Goal: Task Accomplishment & Management: Use online tool/utility

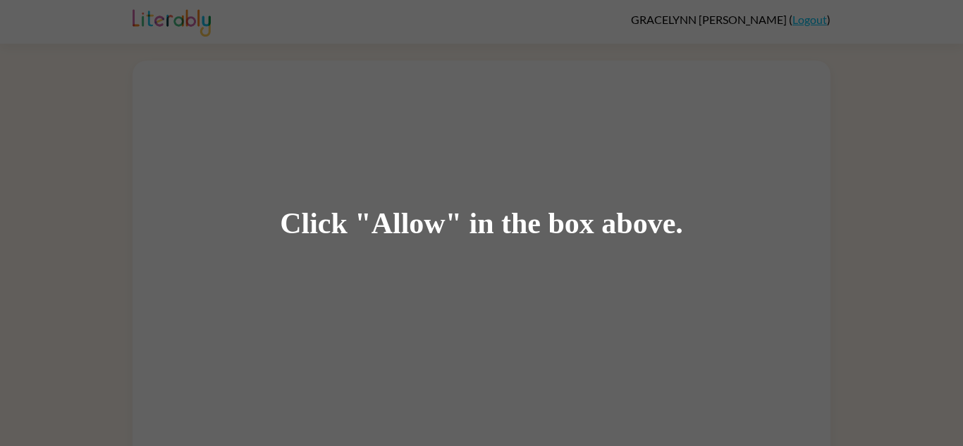
click at [348, 235] on div "Click "Allow" in the box above." at bounding box center [481, 223] width 403 height 32
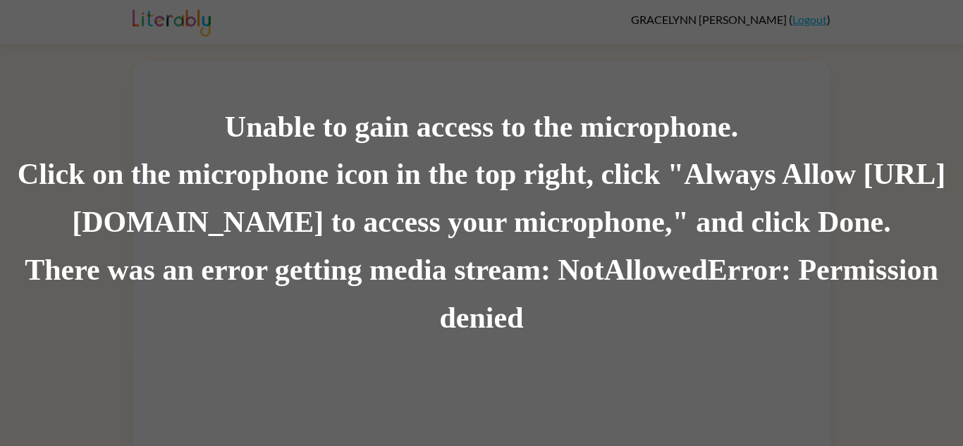
click at [690, 123] on div "Unable to gain access to the microphone." at bounding box center [481, 128] width 963 height 48
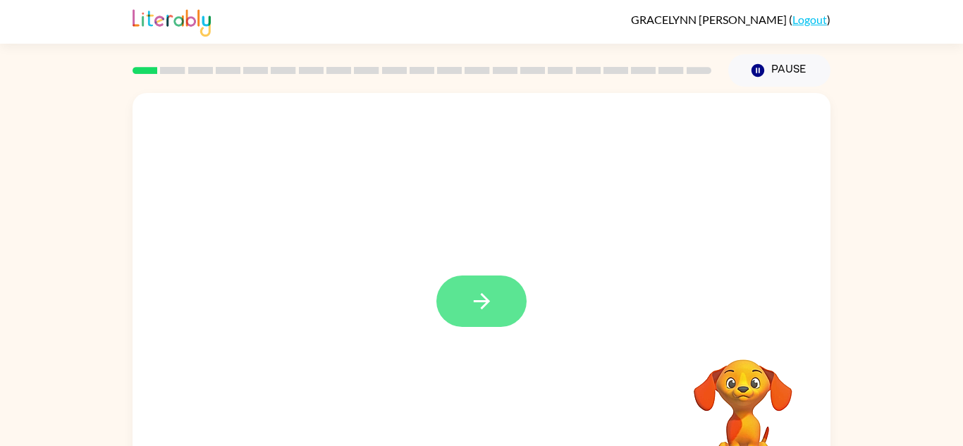
click at [472, 314] on button "button" at bounding box center [481, 301] width 90 height 51
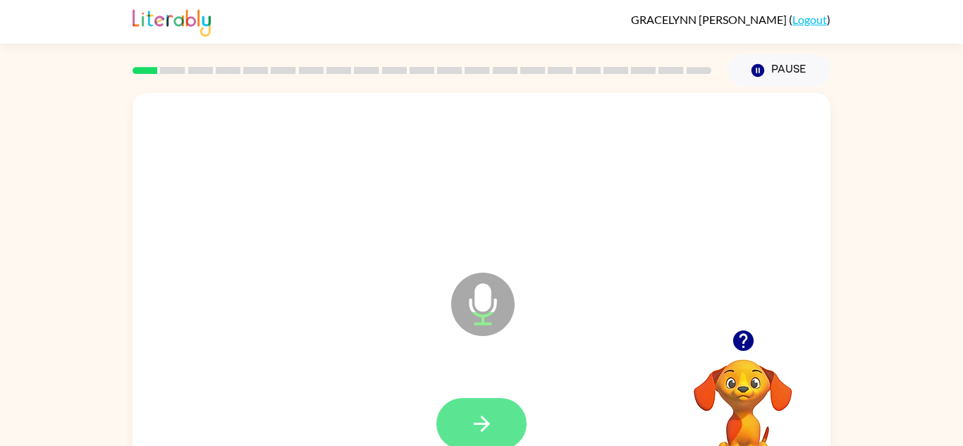
click at [479, 400] on button "button" at bounding box center [481, 423] width 90 height 51
click at [481, 398] on button "button" at bounding box center [481, 423] width 90 height 51
drag, startPoint x: 484, startPoint y: 396, endPoint x: 491, endPoint y: 410, distance: 15.5
click at [491, 410] on div at bounding box center [482, 425] width 670 height 116
click at [493, 427] on icon "button" at bounding box center [481, 424] width 25 height 25
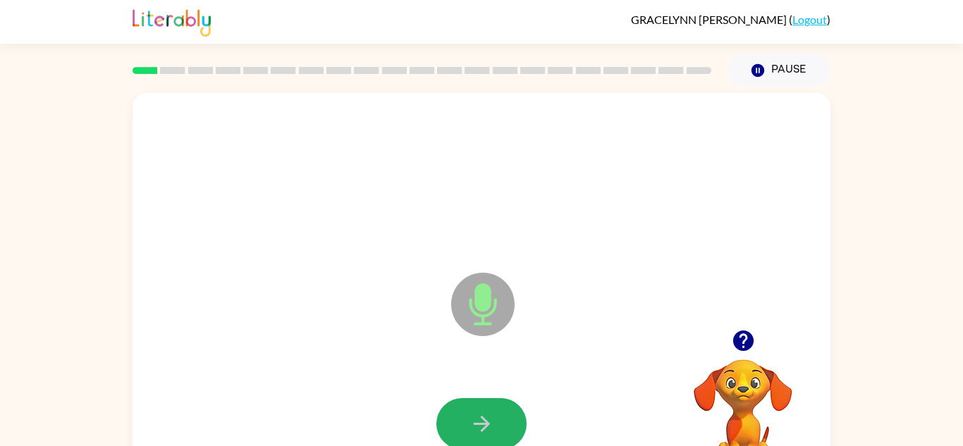
click at [493, 426] on icon "button" at bounding box center [481, 424] width 25 height 25
click at [494, 427] on button "button" at bounding box center [481, 423] width 90 height 51
click at [496, 429] on button "button" at bounding box center [481, 423] width 90 height 51
click at [497, 429] on button "button" at bounding box center [481, 423] width 90 height 51
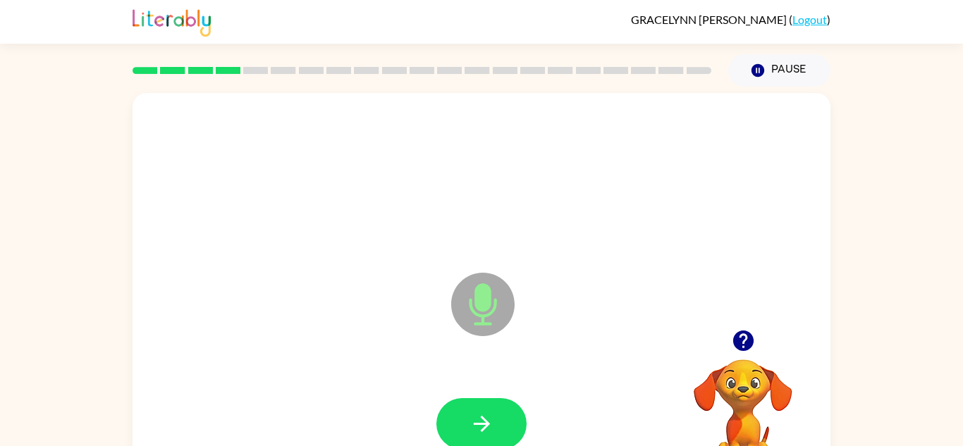
click at [497, 429] on button "button" at bounding box center [481, 423] width 90 height 51
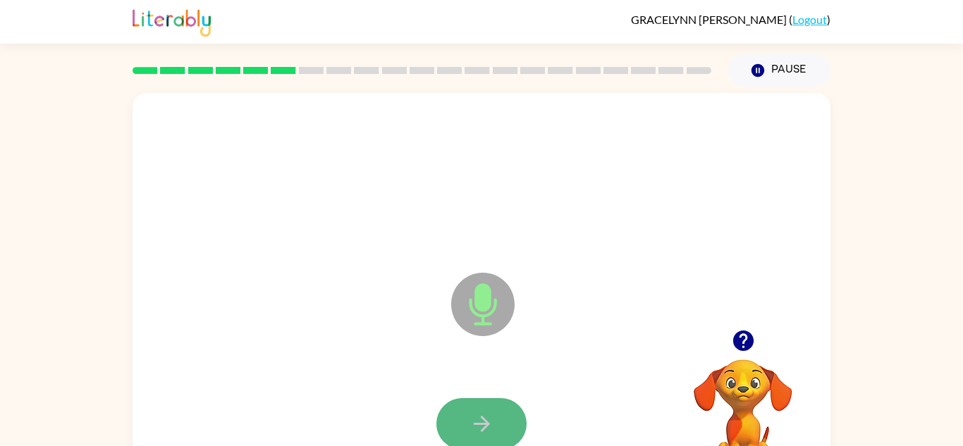
click at [496, 431] on button "button" at bounding box center [481, 423] width 90 height 51
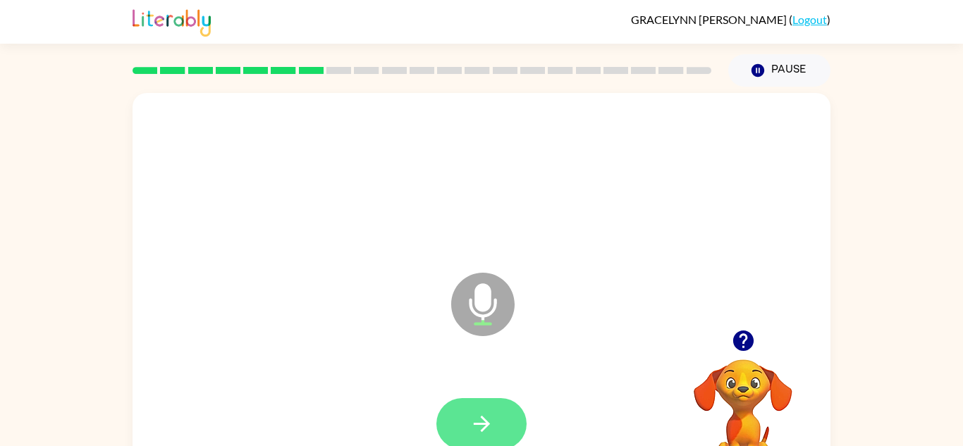
click at [497, 431] on button "button" at bounding box center [481, 423] width 90 height 51
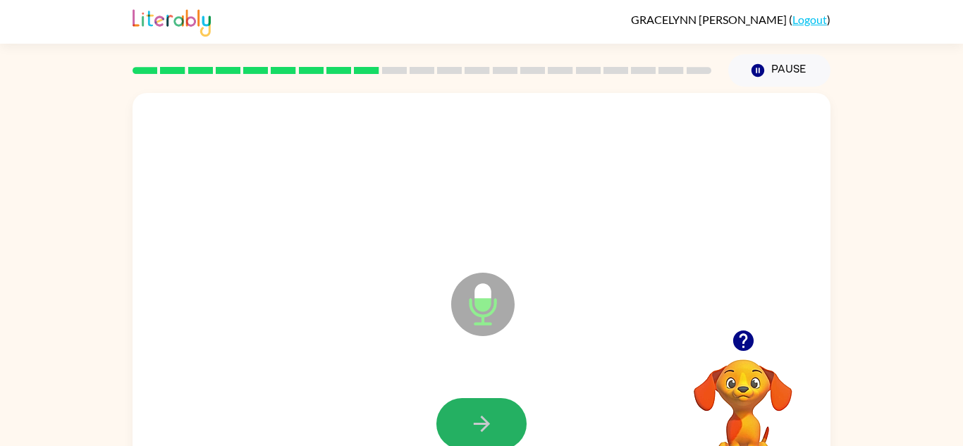
click at [497, 431] on button "button" at bounding box center [481, 423] width 90 height 51
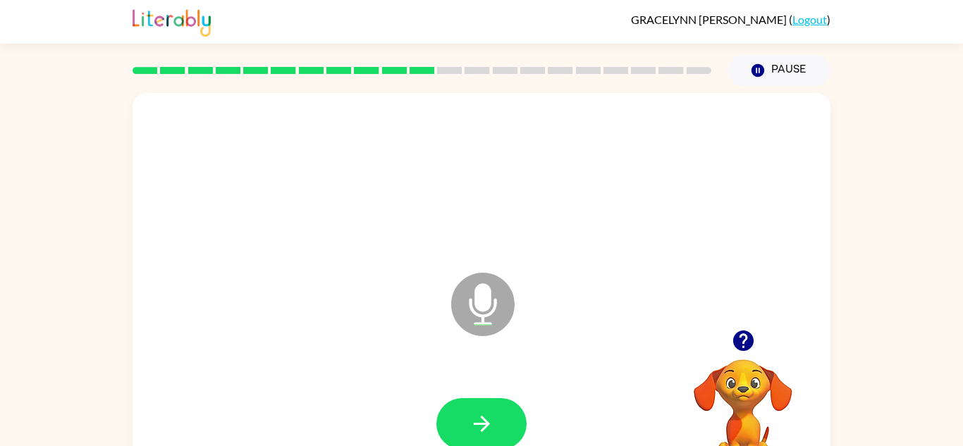
click at [497, 431] on button "button" at bounding box center [481, 423] width 90 height 51
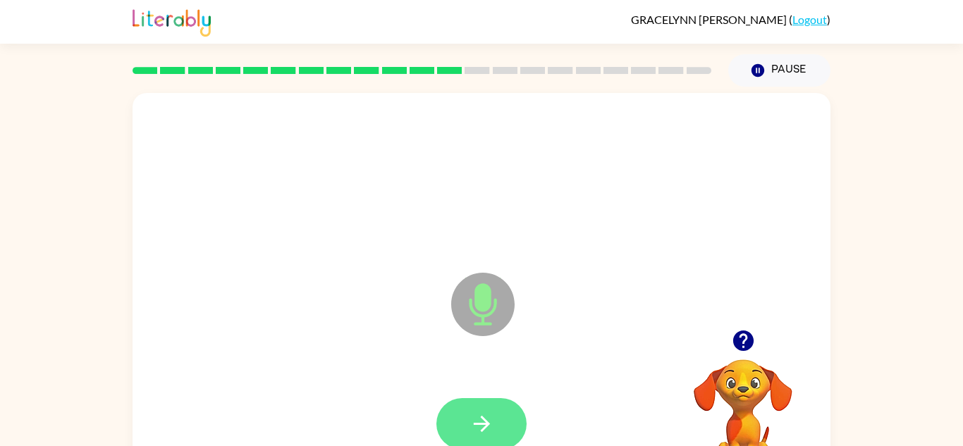
click at [500, 436] on button "button" at bounding box center [481, 423] width 90 height 51
click at [501, 441] on button "button" at bounding box center [481, 423] width 90 height 51
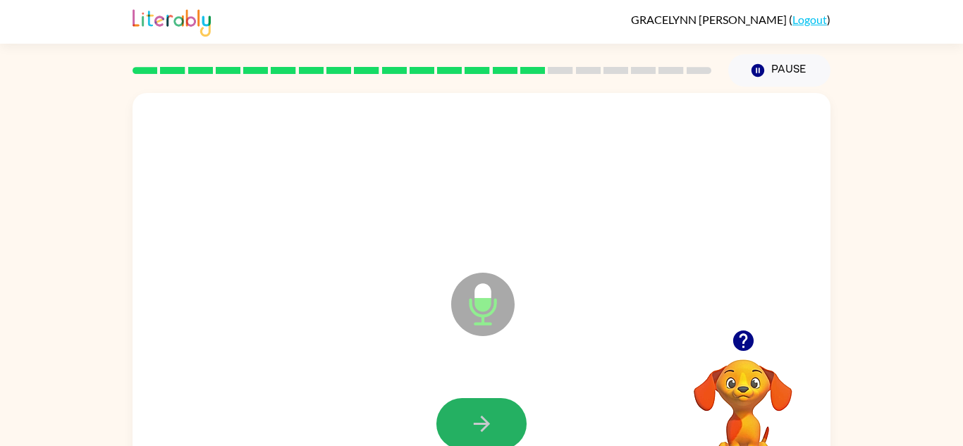
click at [502, 443] on button "button" at bounding box center [481, 423] width 90 height 51
click at [491, 429] on icon "button" at bounding box center [481, 424] width 25 height 25
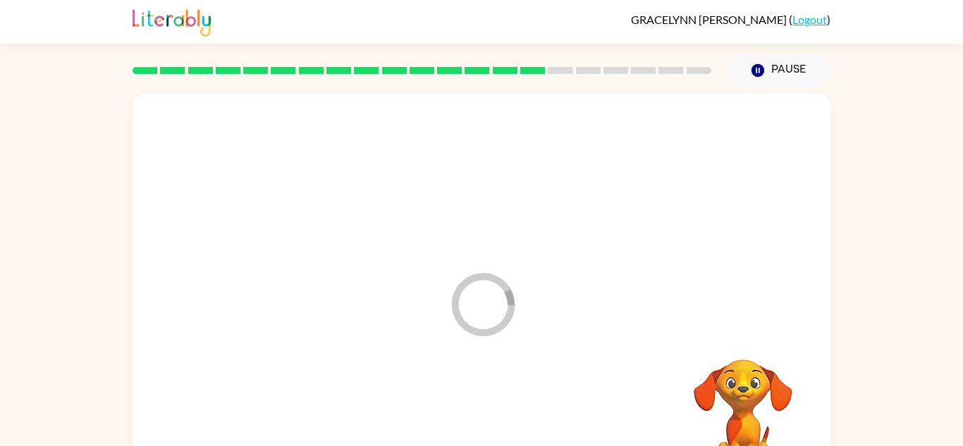
click at [491, 429] on div at bounding box center [482, 425] width 670 height 116
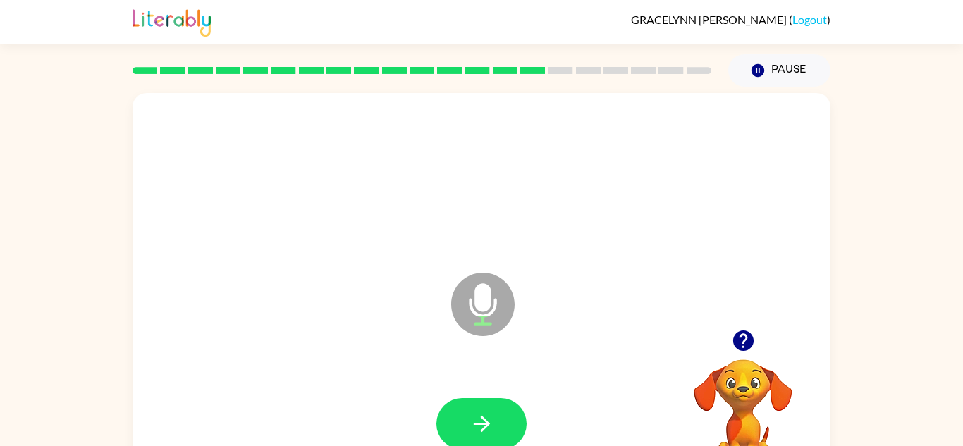
click at [493, 431] on icon "button" at bounding box center [481, 424] width 25 height 25
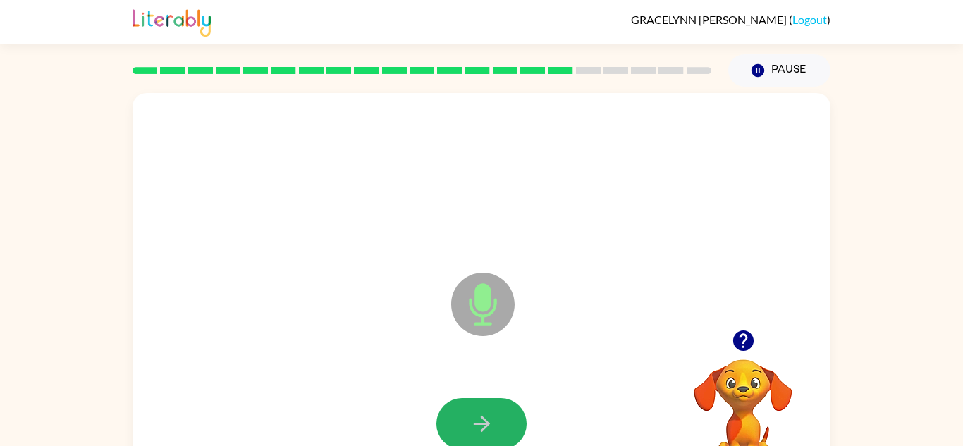
click at [493, 431] on icon "button" at bounding box center [481, 424] width 25 height 25
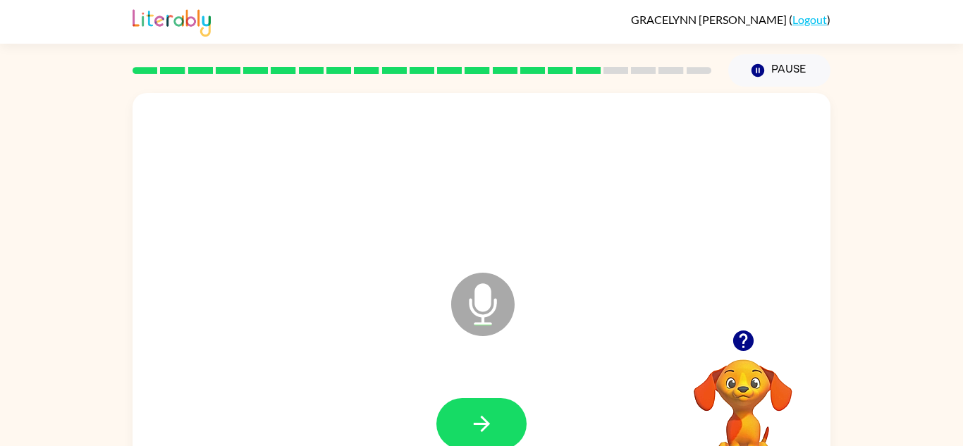
click at [493, 431] on icon "button" at bounding box center [481, 424] width 25 height 25
click at [496, 432] on button "button" at bounding box center [481, 423] width 90 height 51
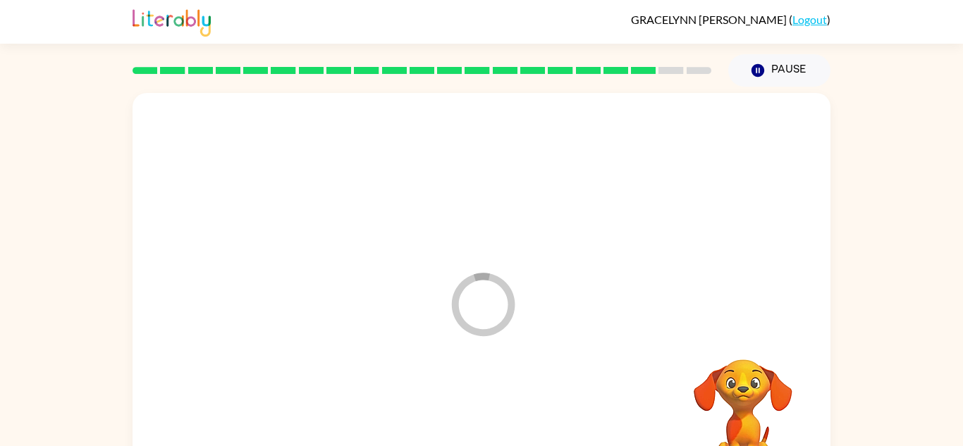
click at [496, 432] on div at bounding box center [482, 425] width 670 height 116
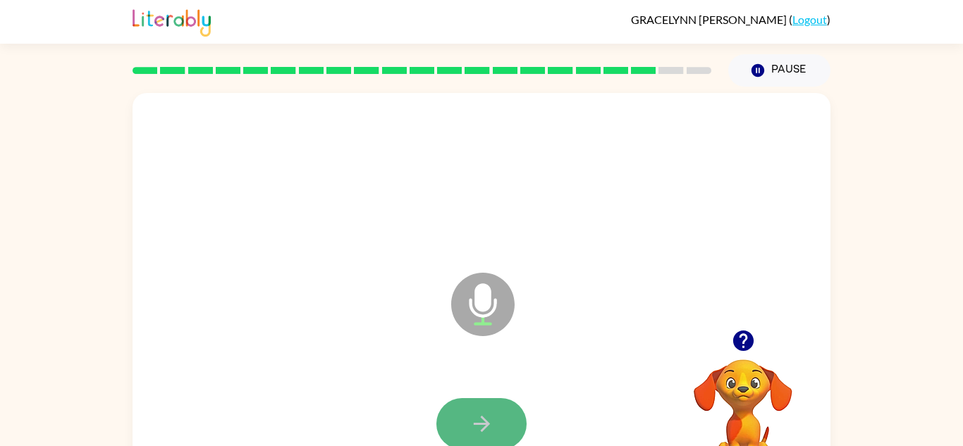
click at [496, 412] on button "button" at bounding box center [481, 423] width 90 height 51
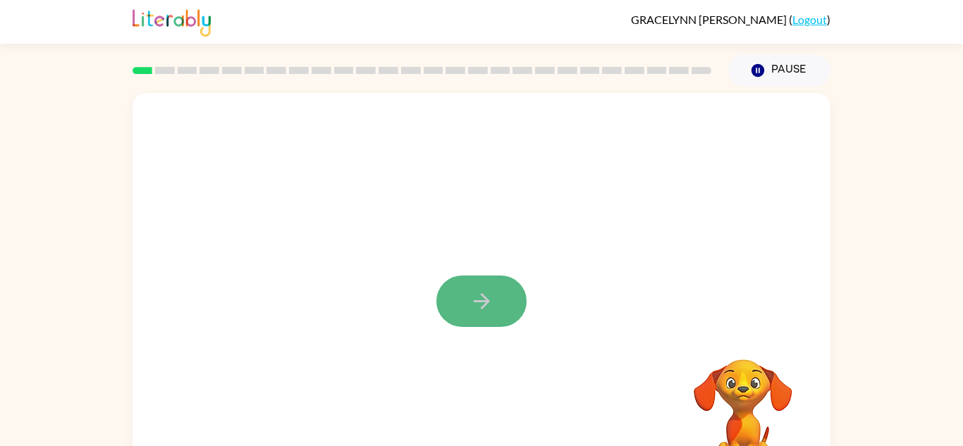
click at [472, 290] on icon "button" at bounding box center [481, 301] width 25 height 25
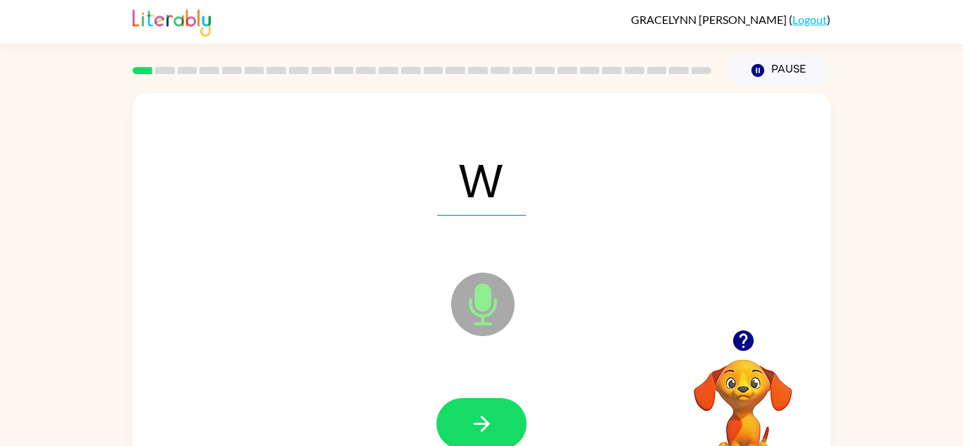
click at [701, 304] on div "W Microphone The Microphone is here when it is your turn to talk" at bounding box center [482, 294] width 698 height 403
click at [493, 419] on icon "button" at bounding box center [481, 424] width 25 height 25
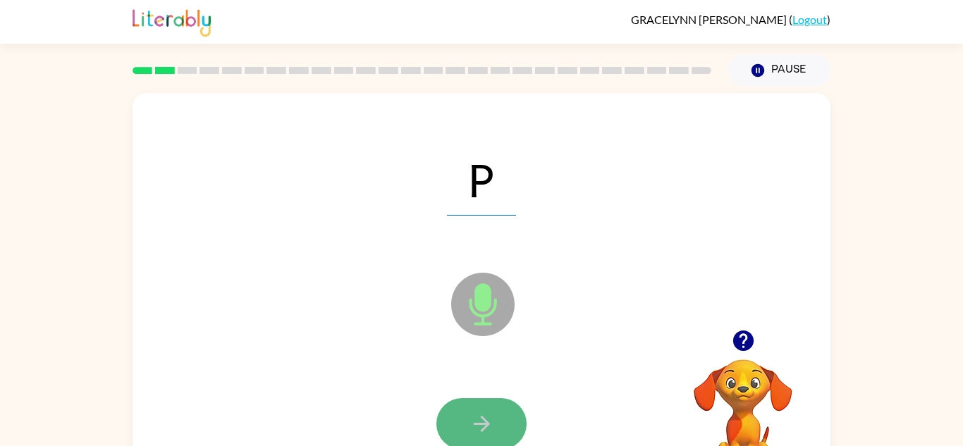
click at [493, 420] on icon "button" at bounding box center [481, 424] width 25 height 25
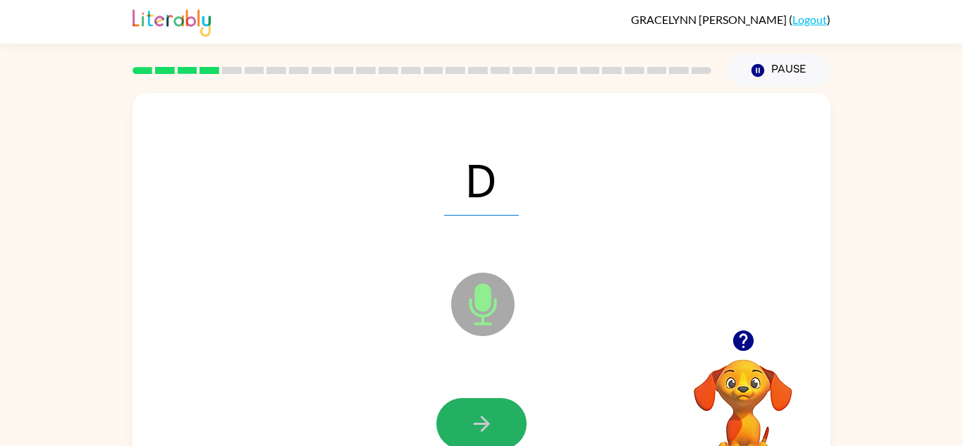
click at [493, 420] on icon "button" at bounding box center [481, 424] width 25 height 25
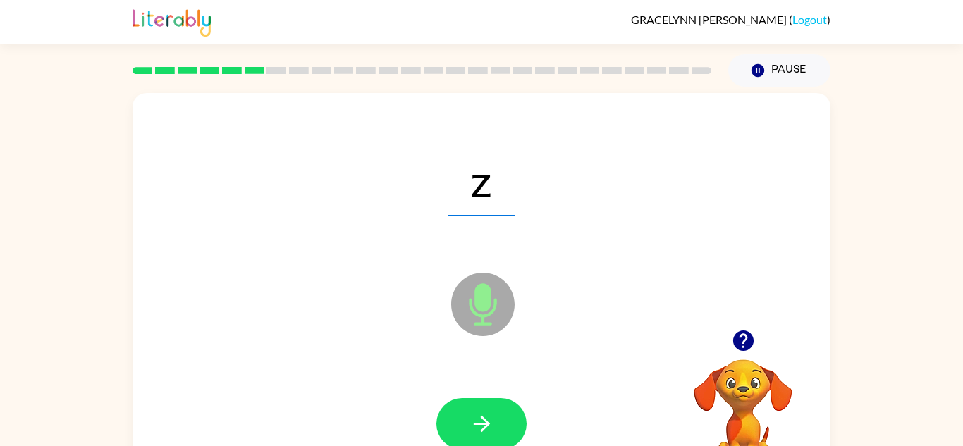
click at [493, 420] on icon "button" at bounding box center [481, 424] width 25 height 25
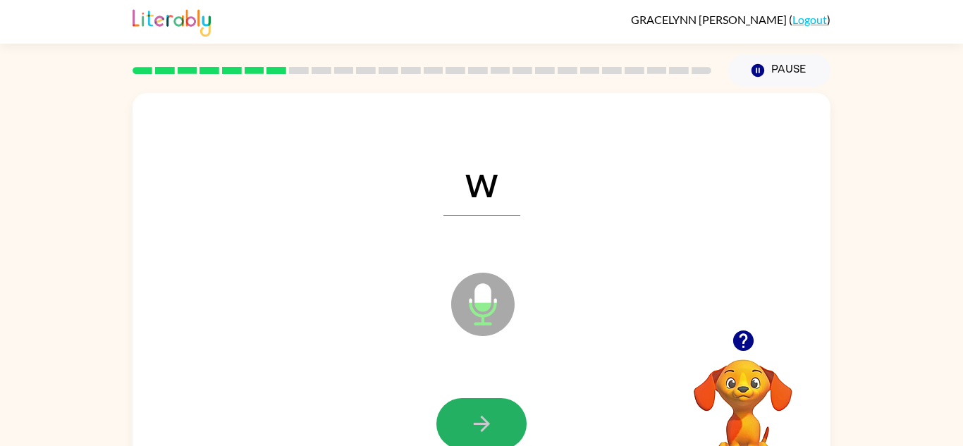
click at [493, 420] on icon "button" at bounding box center [481, 424] width 25 height 25
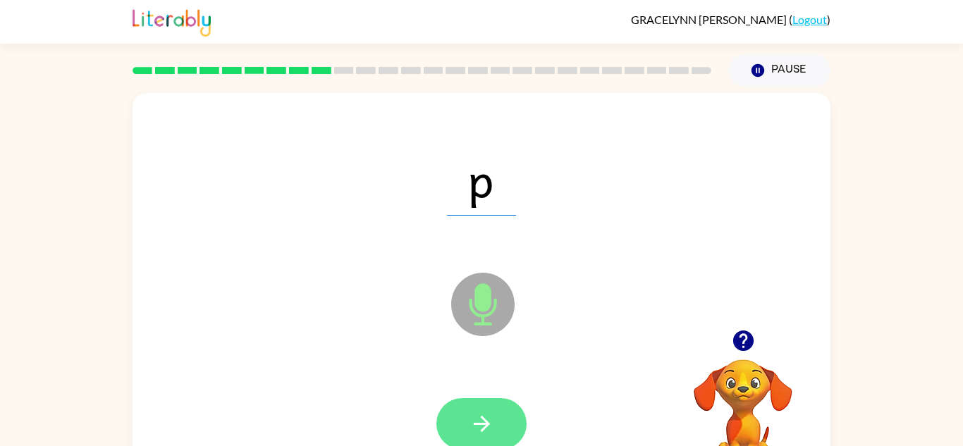
click at [493, 421] on icon "button" at bounding box center [481, 424] width 25 height 25
click at [495, 427] on button "button" at bounding box center [481, 423] width 90 height 51
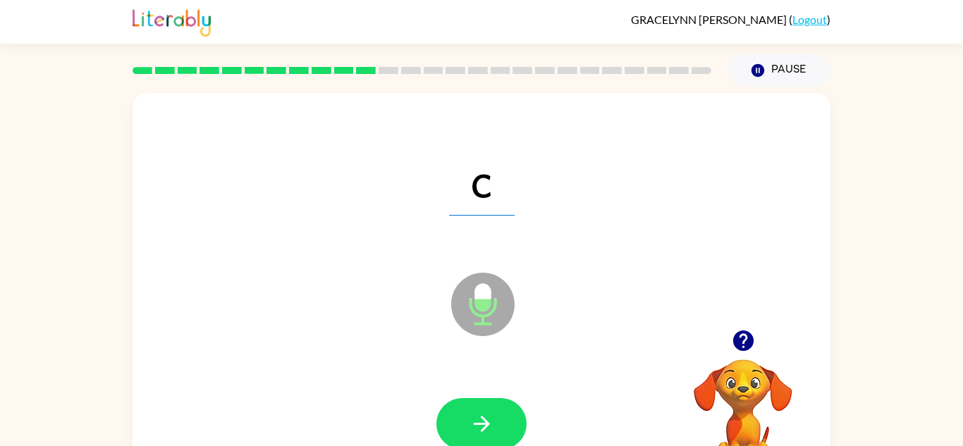
click at [495, 427] on button "button" at bounding box center [481, 423] width 90 height 51
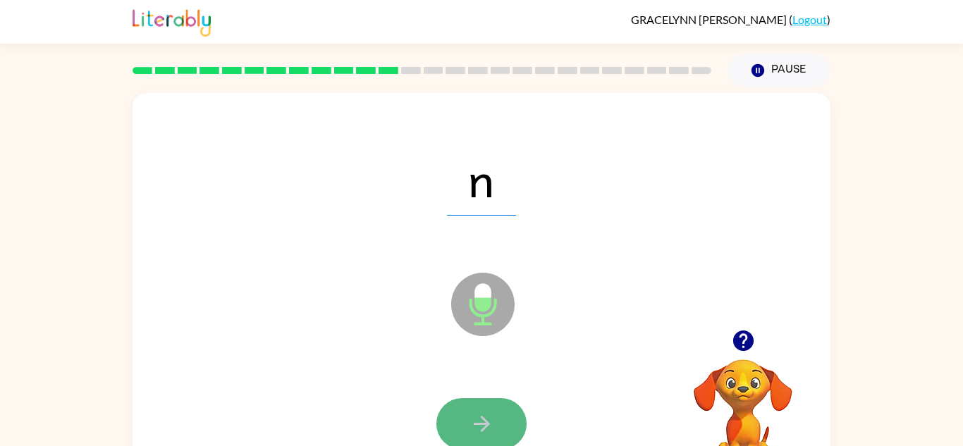
click at [495, 427] on button "button" at bounding box center [481, 423] width 90 height 51
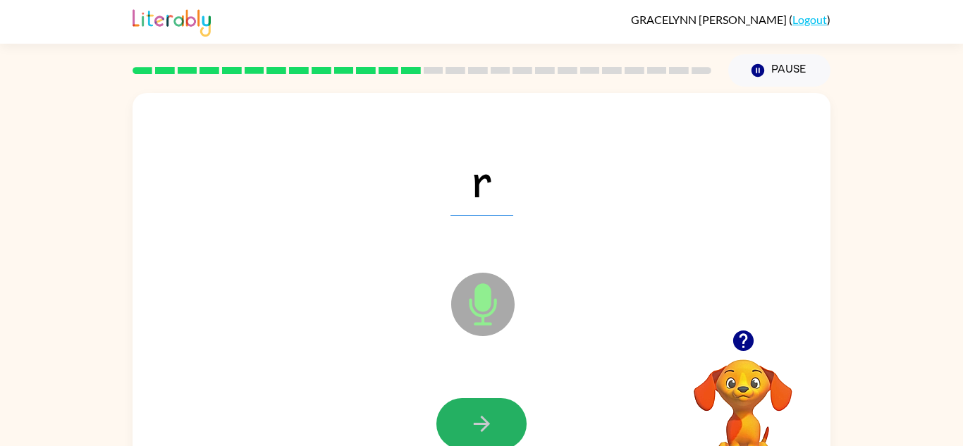
click at [495, 427] on button "button" at bounding box center [481, 423] width 90 height 51
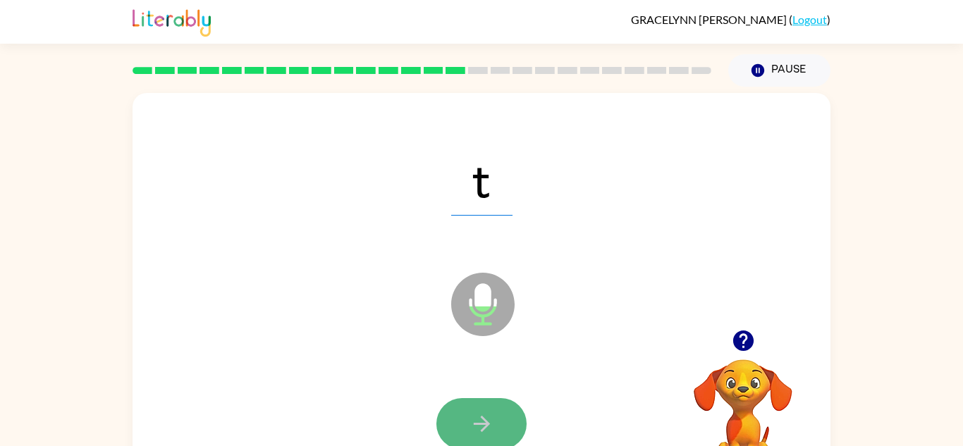
click at [495, 427] on button "button" at bounding box center [481, 423] width 90 height 51
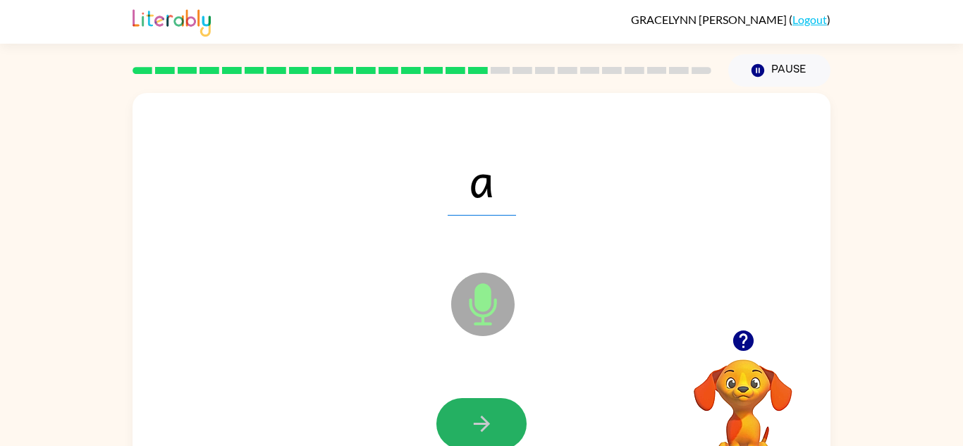
click at [495, 427] on button "button" at bounding box center [481, 423] width 90 height 51
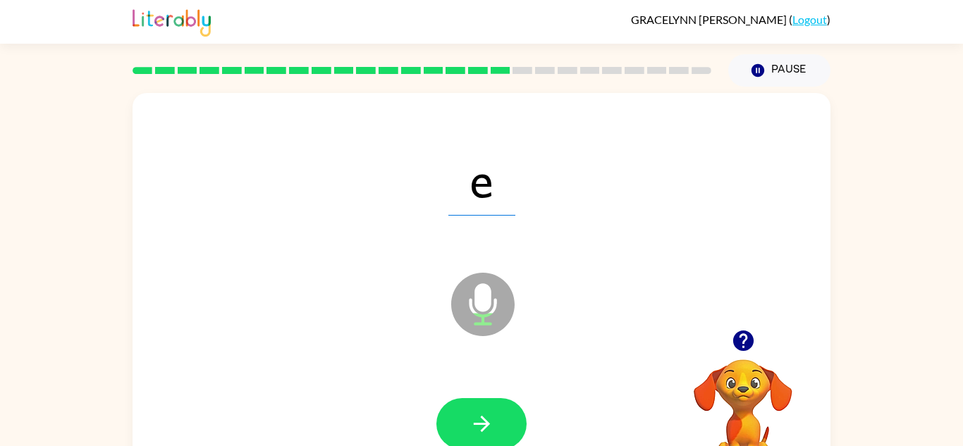
click at [495, 427] on button "button" at bounding box center [481, 423] width 90 height 51
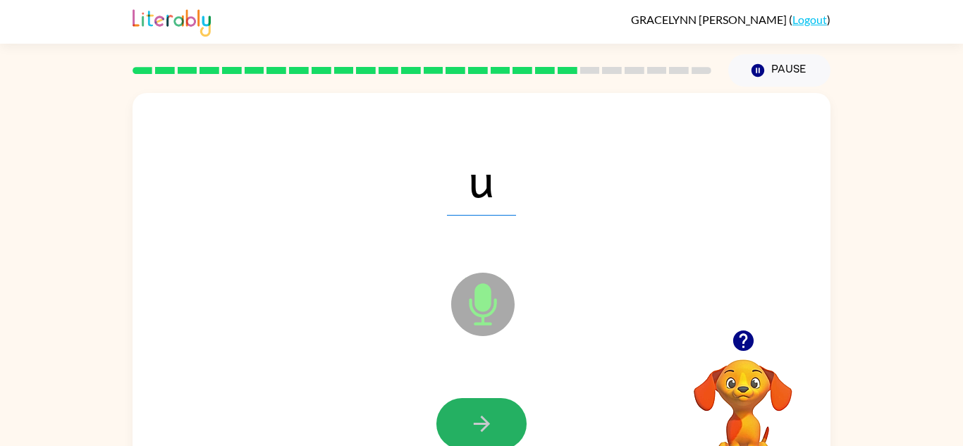
click at [495, 427] on button "button" at bounding box center [481, 423] width 90 height 51
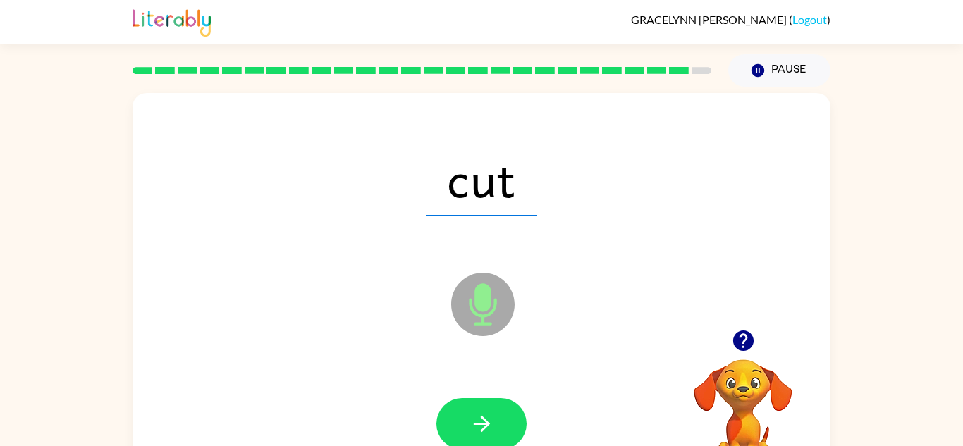
click at [495, 427] on button "button" at bounding box center [481, 423] width 90 height 51
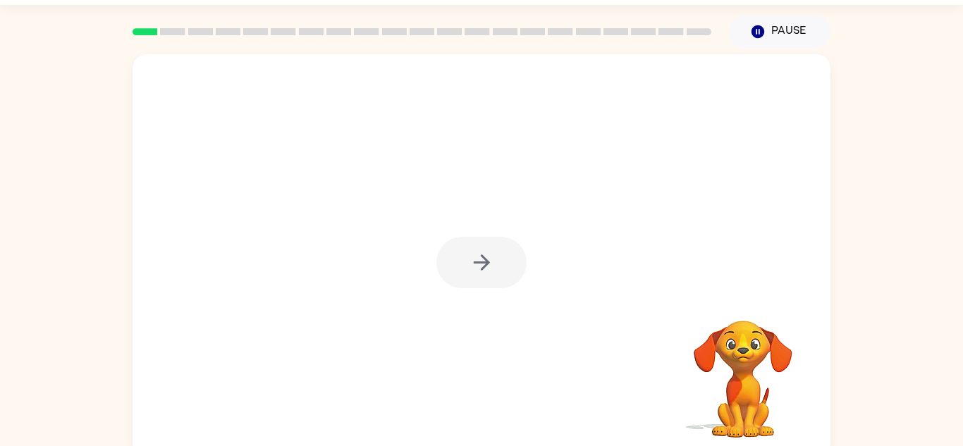
scroll to position [49, 0]
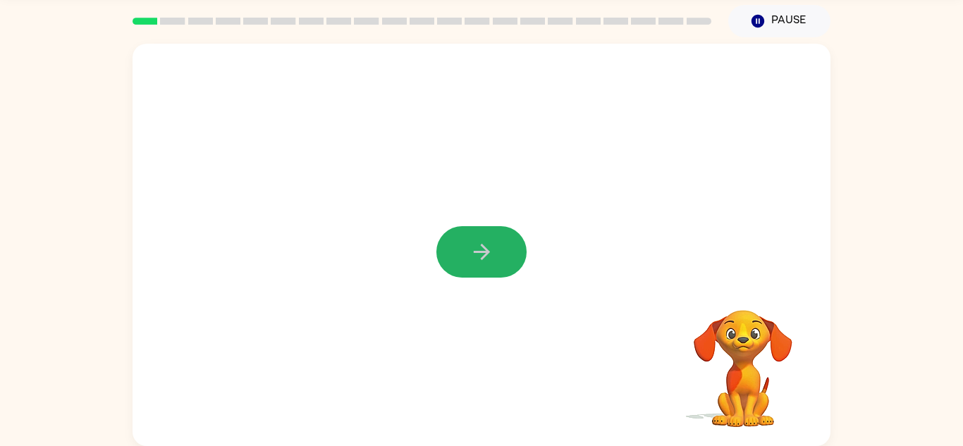
click at [467, 252] on button "button" at bounding box center [481, 251] width 90 height 51
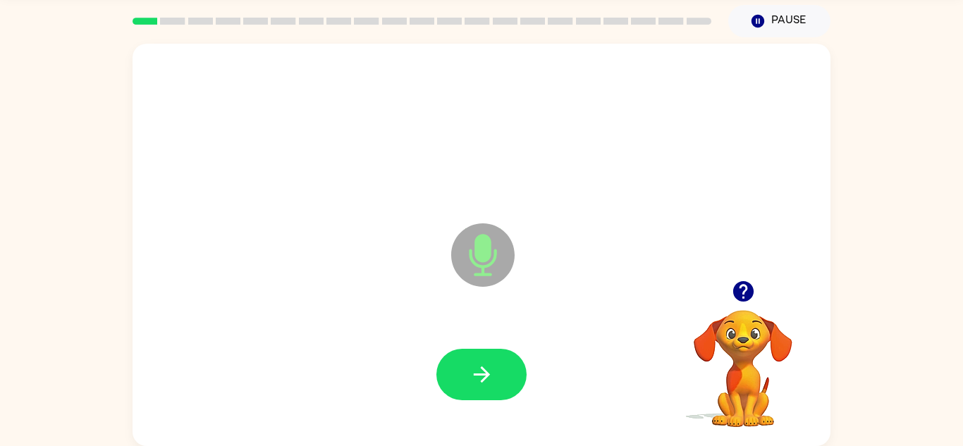
click at [557, 234] on icon "Microphone The Microphone is here when it is your turn to talk" at bounding box center [553, 273] width 211 height 106
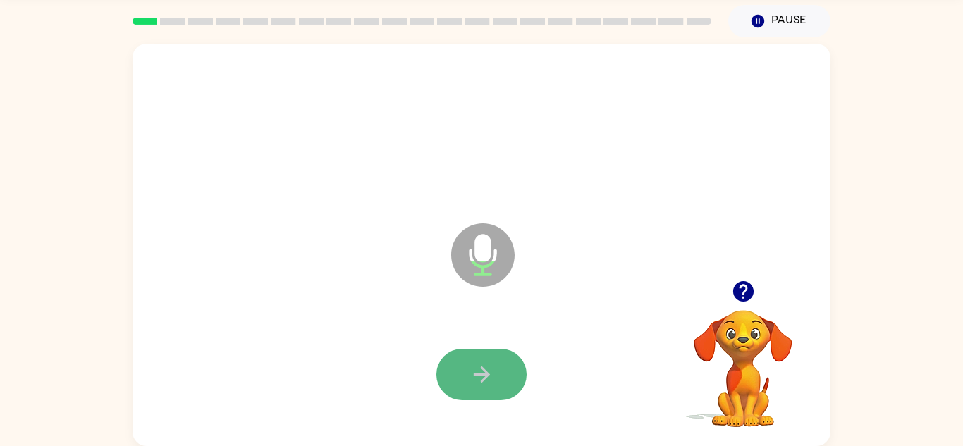
click at [469, 385] on icon "button" at bounding box center [481, 374] width 25 height 25
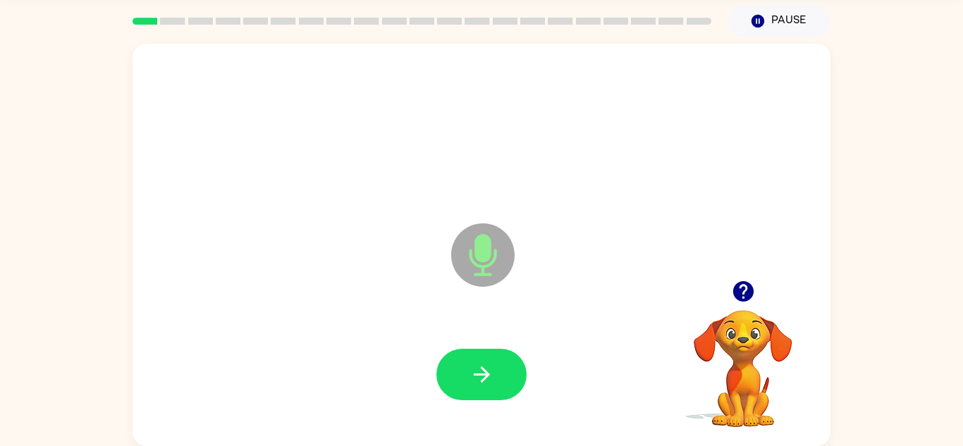
click at [469, 385] on icon "button" at bounding box center [481, 374] width 25 height 25
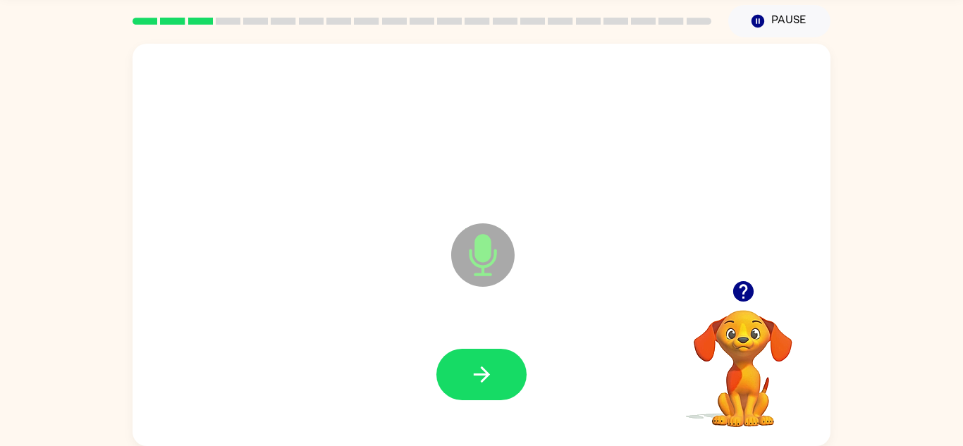
click at [469, 385] on icon "button" at bounding box center [481, 374] width 25 height 25
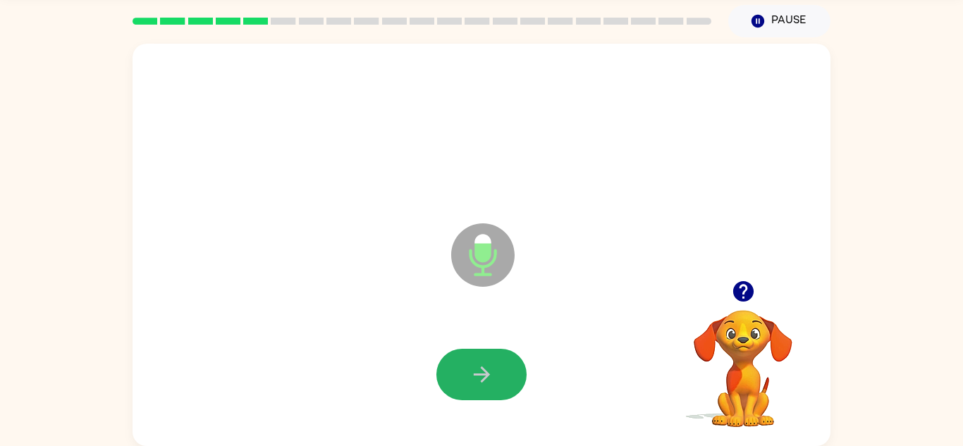
click at [469, 385] on icon "button" at bounding box center [481, 374] width 25 height 25
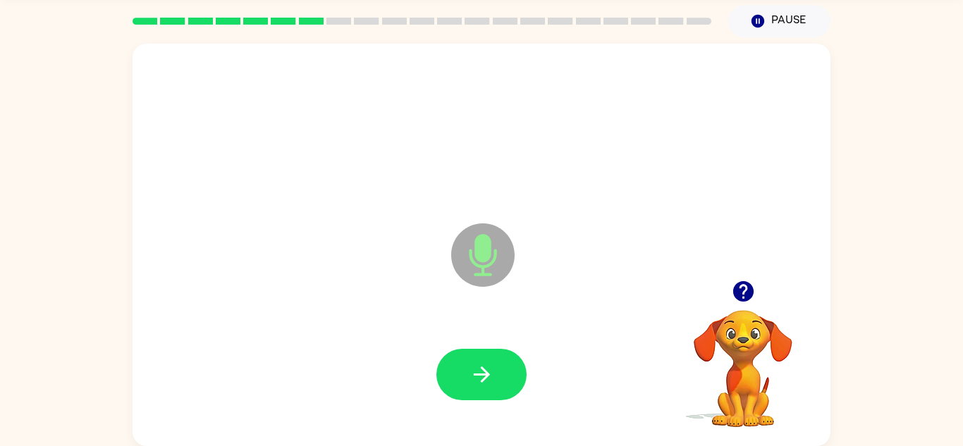
click at [469, 385] on icon "button" at bounding box center [481, 374] width 25 height 25
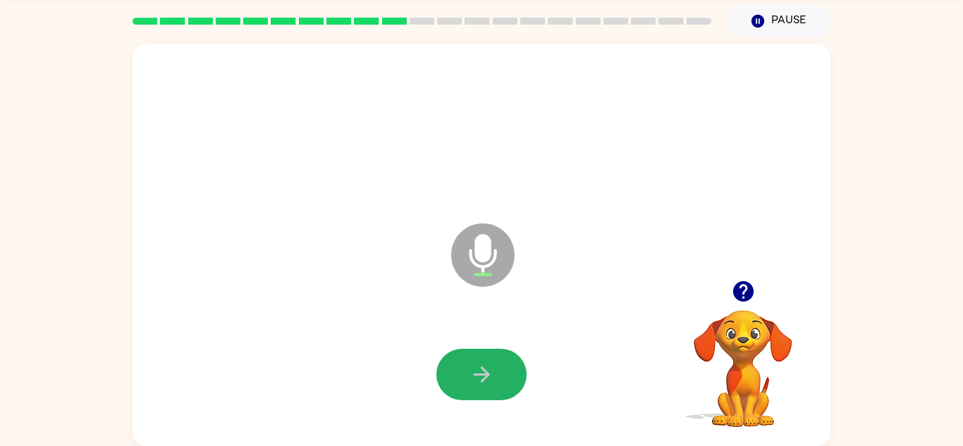
click at [469, 385] on icon "button" at bounding box center [481, 374] width 25 height 25
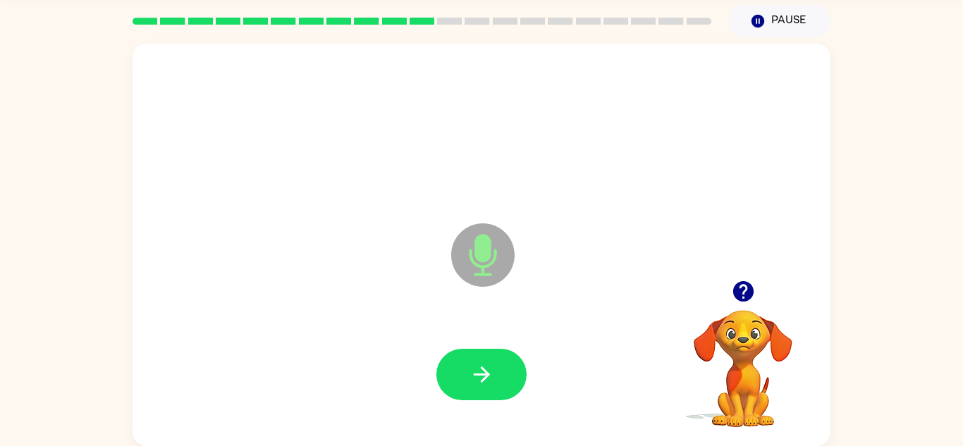
click at [469, 385] on icon "button" at bounding box center [481, 374] width 25 height 25
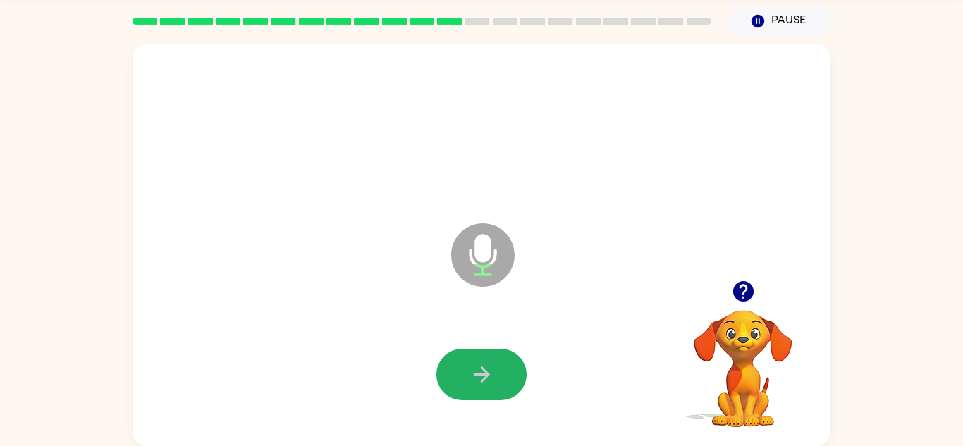
click at [469, 385] on icon "button" at bounding box center [481, 374] width 25 height 25
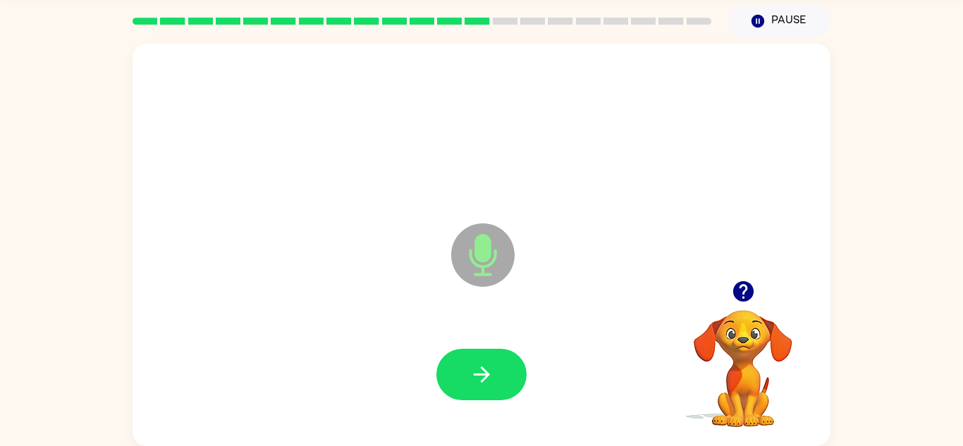
click at [469, 385] on icon "button" at bounding box center [481, 374] width 25 height 25
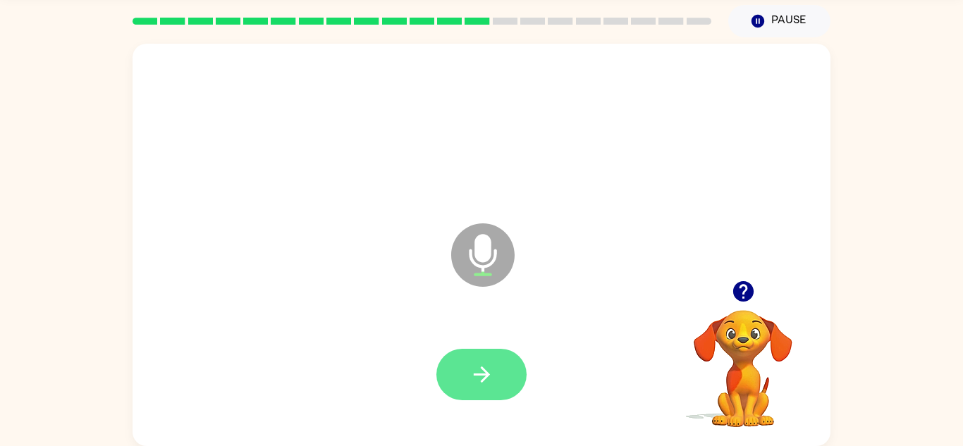
click at [469, 386] on icon "button" at bounding box center [481, 374] width 25 height 25
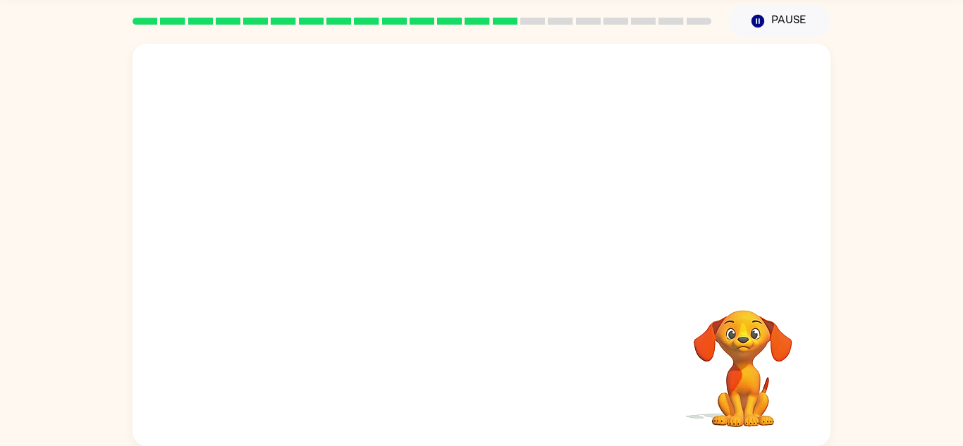
drag, startPoint x: 739, startPoint y: 340, endPoint x: 702, endPoint y: 251, distance: 96.7
click at [702, 251] on div "Your browser must support playing .mp4 files to use Literably. Please try using…" at bounding box center [482, 245] width 698 height 403
click at [702, 251] on div at bounding box center [482, 245] width 698 height 403
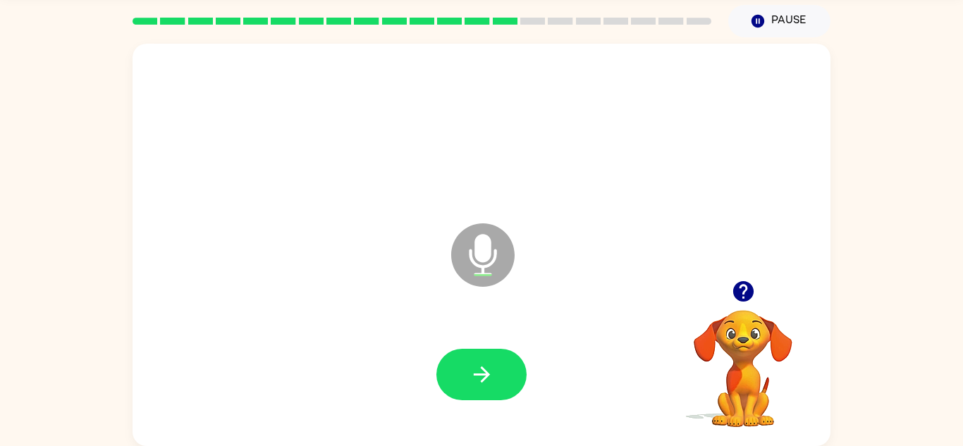
click at [702, 251] on div "Microphone The Microphone is here when it is your turn to talk" at bounding box center [482, 245] width 698 height 403
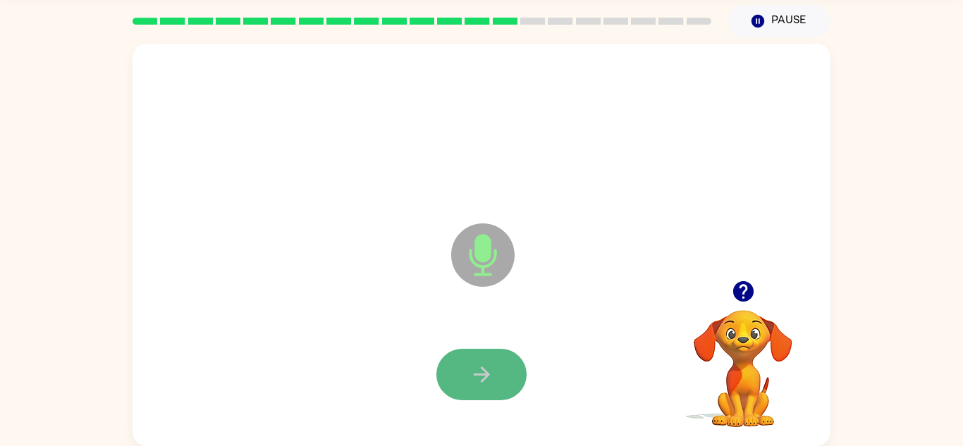
click at [477, 392] on button "button" at bounding box center [481, 374] width 90 height 51
click at [479, 395] on button "button" at bounding box center [481, 374] width 90 height 51
click at [479, 383] on icon "button" at bounding box center [481, 374] width 25 height 25
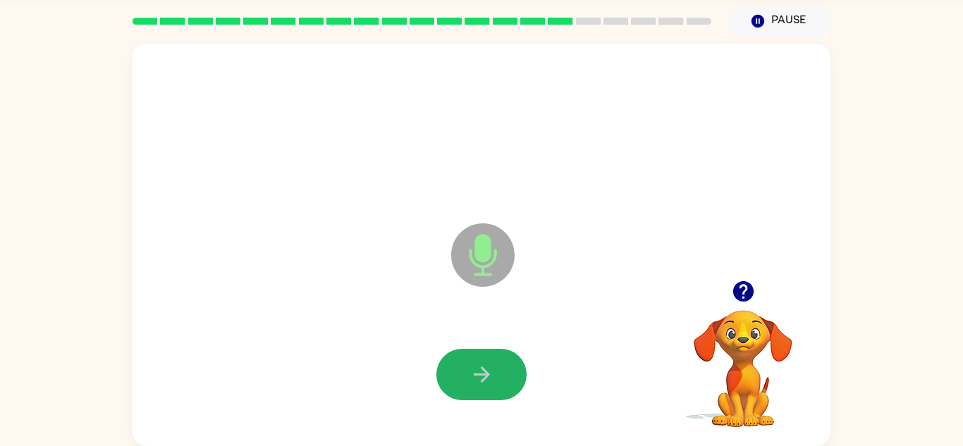
click at [479, 383] on icon "button" at bounding box center [481, 374] width 25 height 25
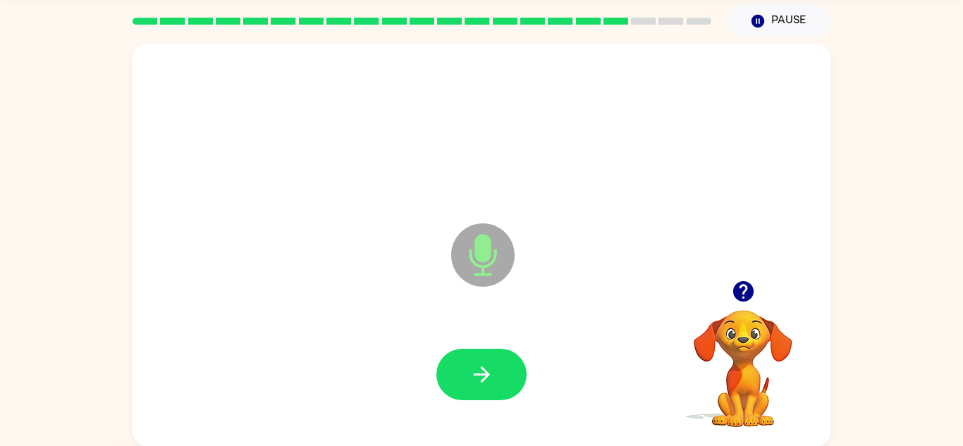
click at [479, 383] on icon "button" at bounding box center [481, 374] width 25 height 25
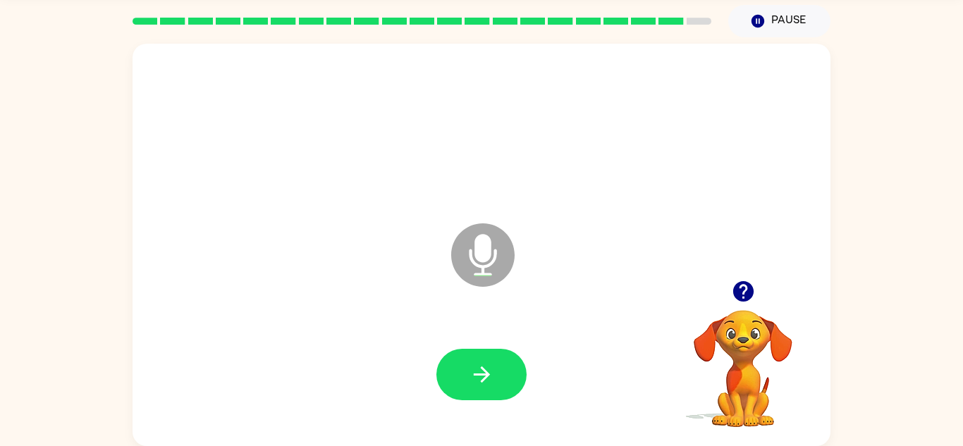
click at [479, 383] on icon "button" at bounding box center [481, 374] width 25 height 25
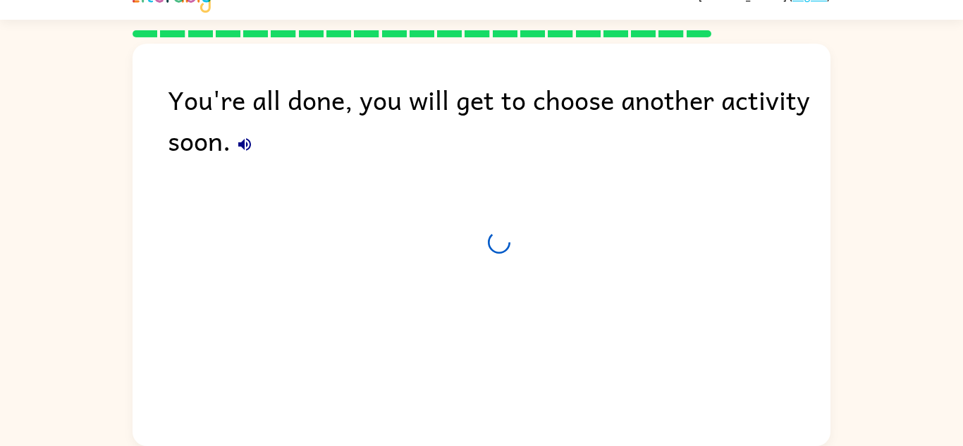
scroll to position [24, 0]
